Goal: Information Seeking & Learning: Check status

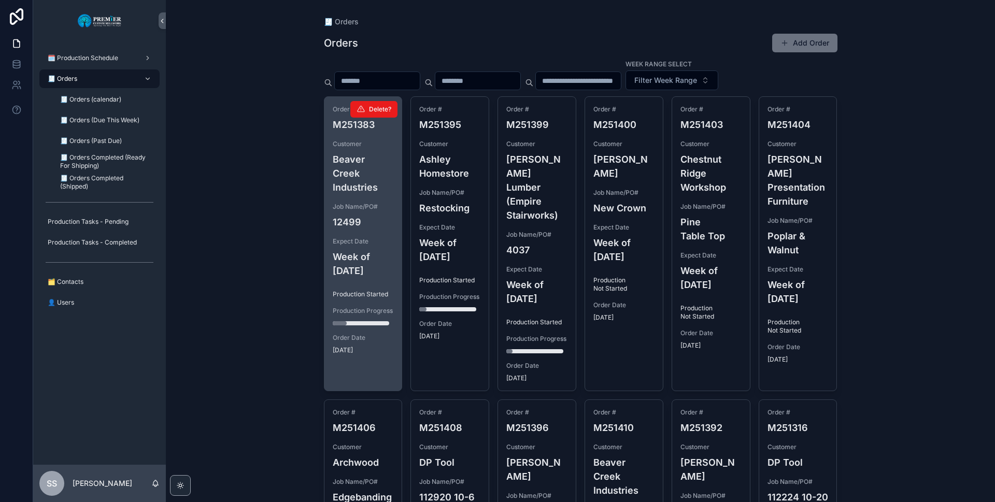
click at [341, 175] on h4 "Beaver Creek Industries" at bounding box center [363, 173] width 61 height 42
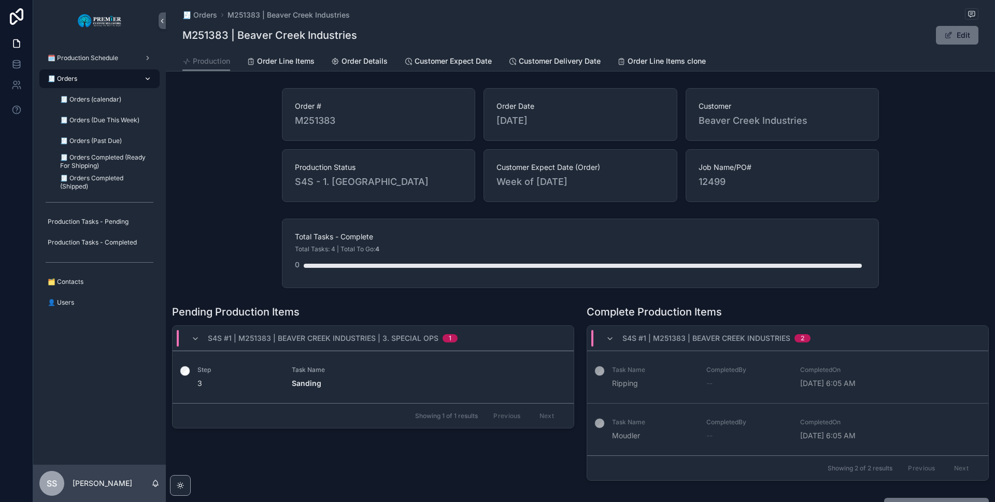
click at [78, 81] on div "🧾 Orders" at bounding box center [100, 78] width 108 height 17
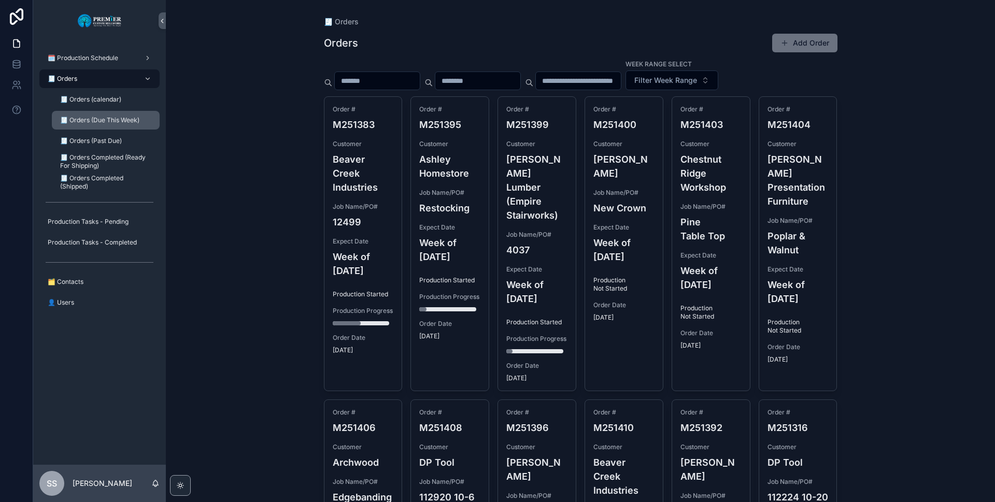
click at [110, 115] on div "🧾 Orders (Due This Week)" at bounding box center [105, 120] width 95 height 17
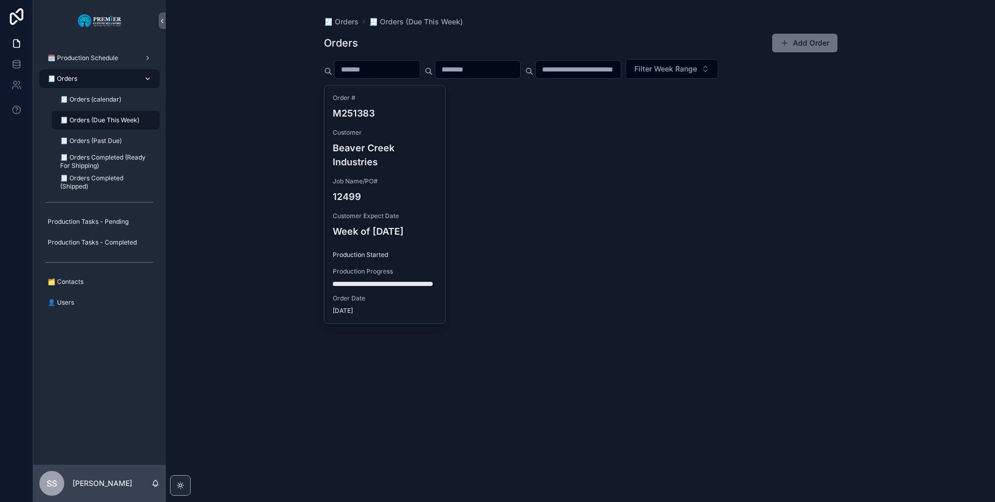
click at [114, 80] on div "🧾 Orders" at bounding box center [100, 78] width 108 height 17
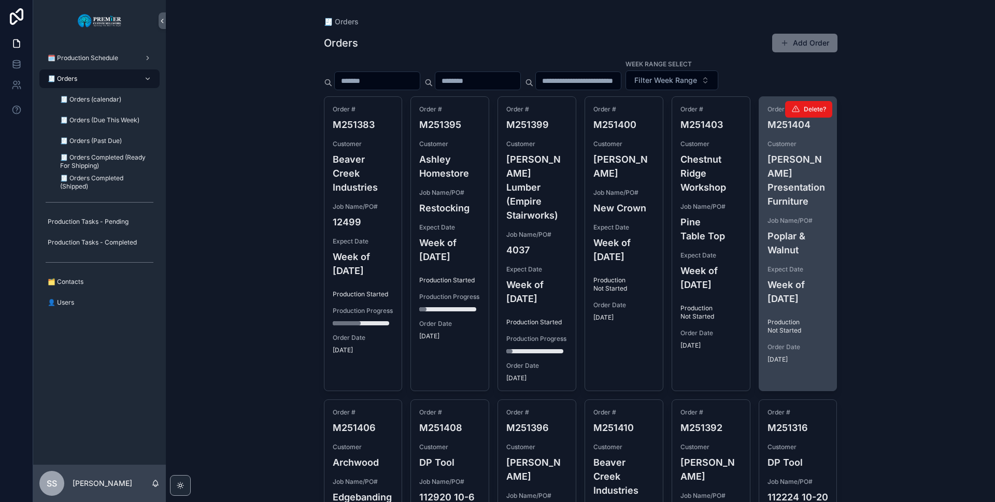
click at [786, 229] on h4 "Poplar & Walnut" at bounding box center [797, 243] width 61 height 28
